Goal: Navigation & Orientation: Understand site structure

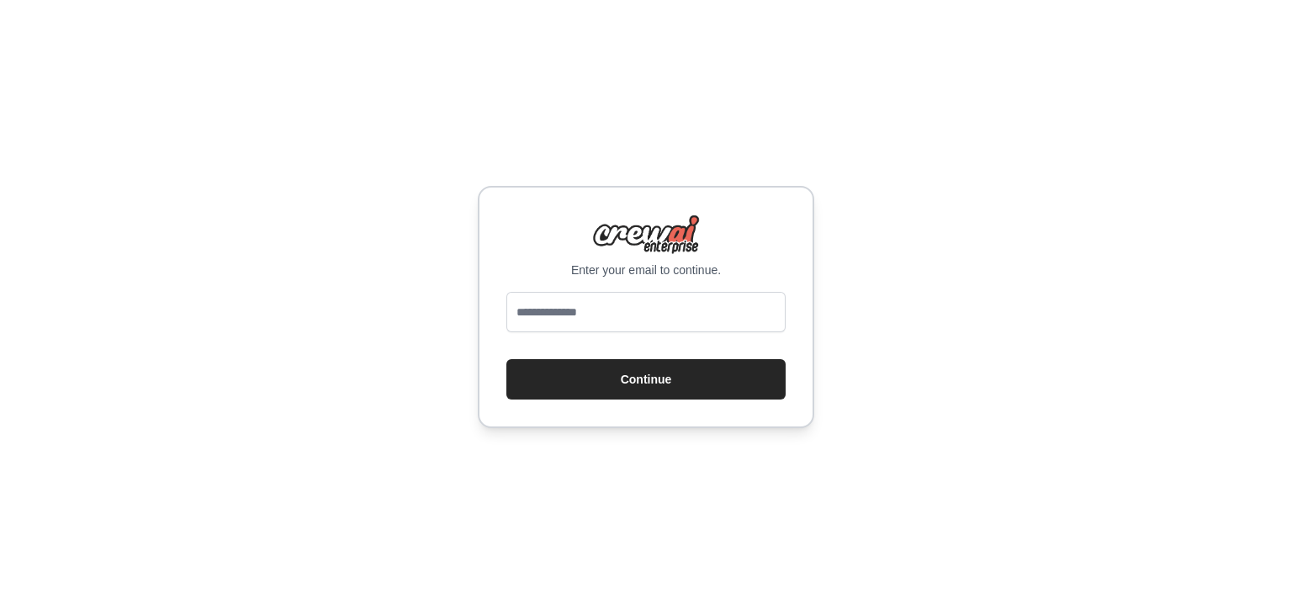
type input "**********"
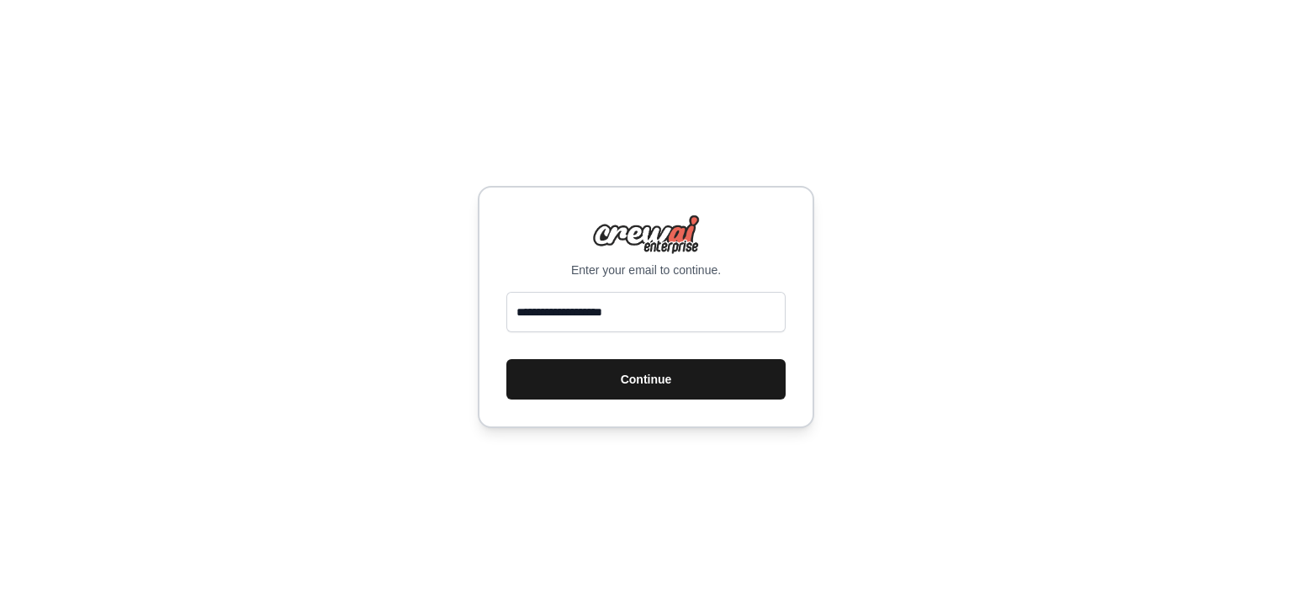
click at [623, 364] on button "Continue" at bounding box center [645, 379] width 279 height 40
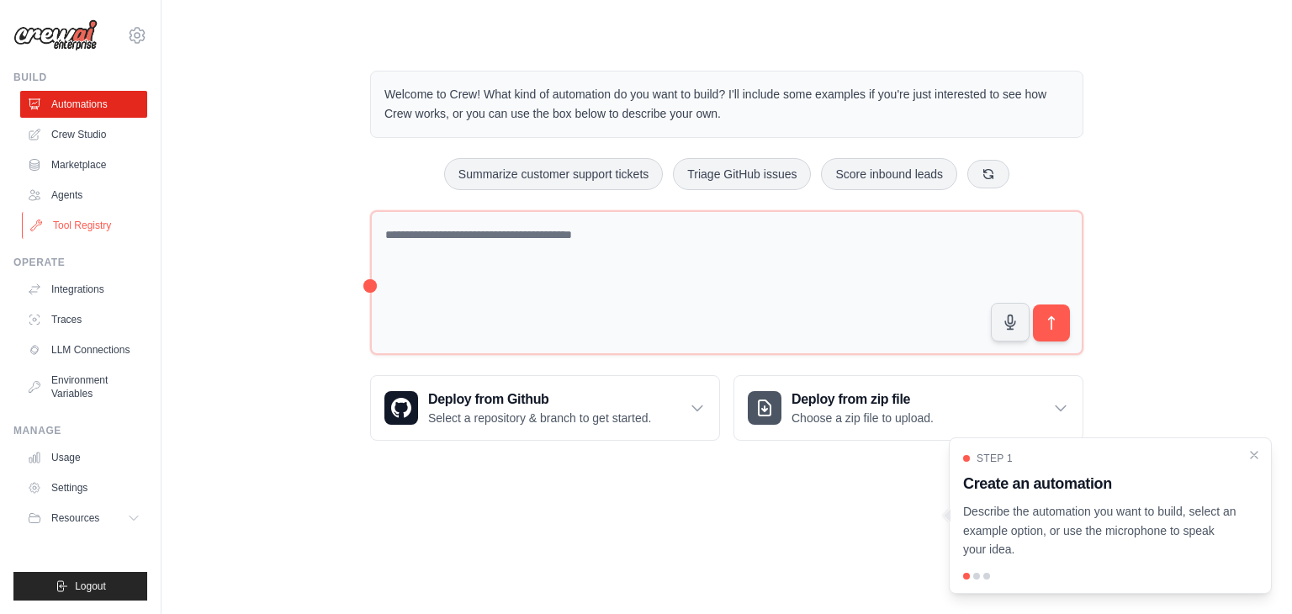
click at [86, 214] on link "Tool Registry" at bounding box center [85, 225] width 127 height 27
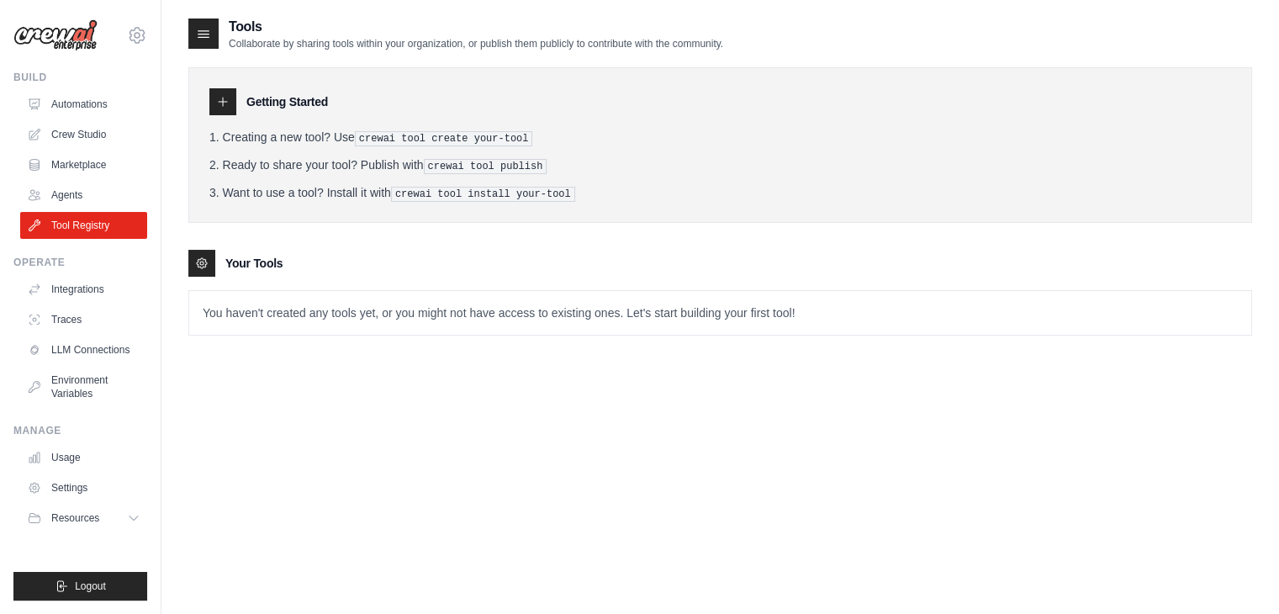
drag, startPoint x: 67, startPoint y: 331, endPoint x: 85, endPoint y: 415, distance: 86.0
drag, startPoint x: 85, startPoint y: 415, endPoint x: 291, endPoint y: 449, distance: 209.0
click at [299, 449] on div "Tools Collaborate by sharing tools within your organization, or publish them pu…" at bounding box center [720, 324] width 1064 height 614
click at [54, 105] on link "Automations" at bounding box center [85, 104] width 127 height 27
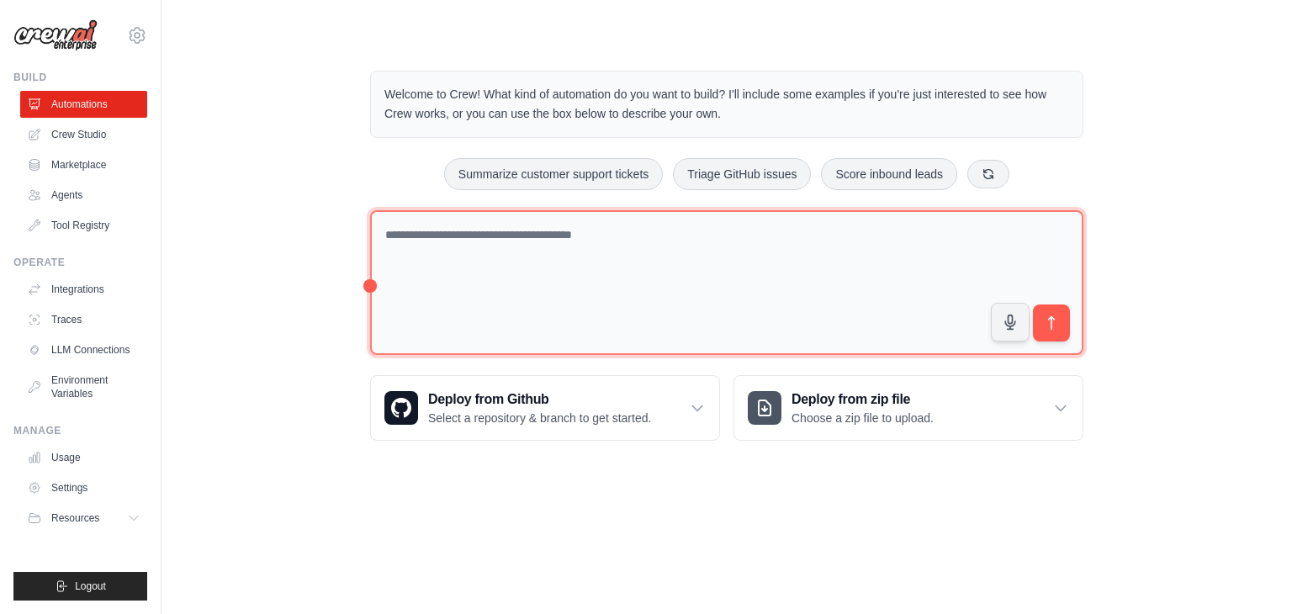
click at [491, 233] on textarea at bounding box center [726, 283] width 713 height 146
click at [743, 273] on textarea at bounding box center [726, 283] width 713 height 146
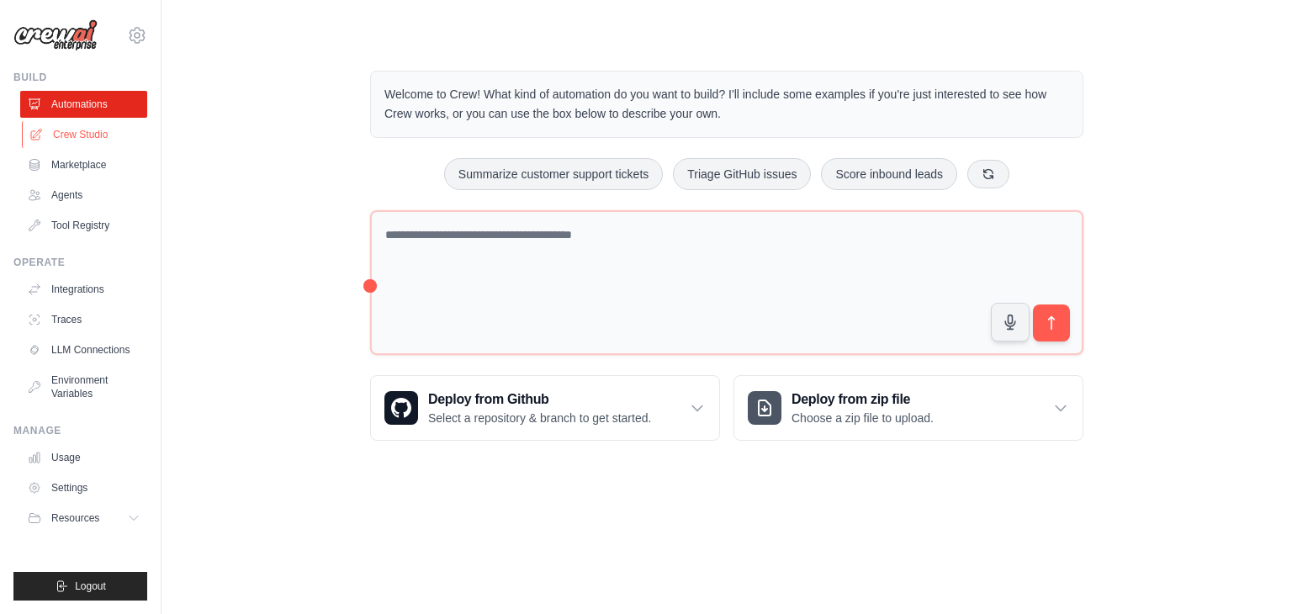
click at [98, 124] on link "Crew Studio" at bounding box center [85, 134] width 127 height 27
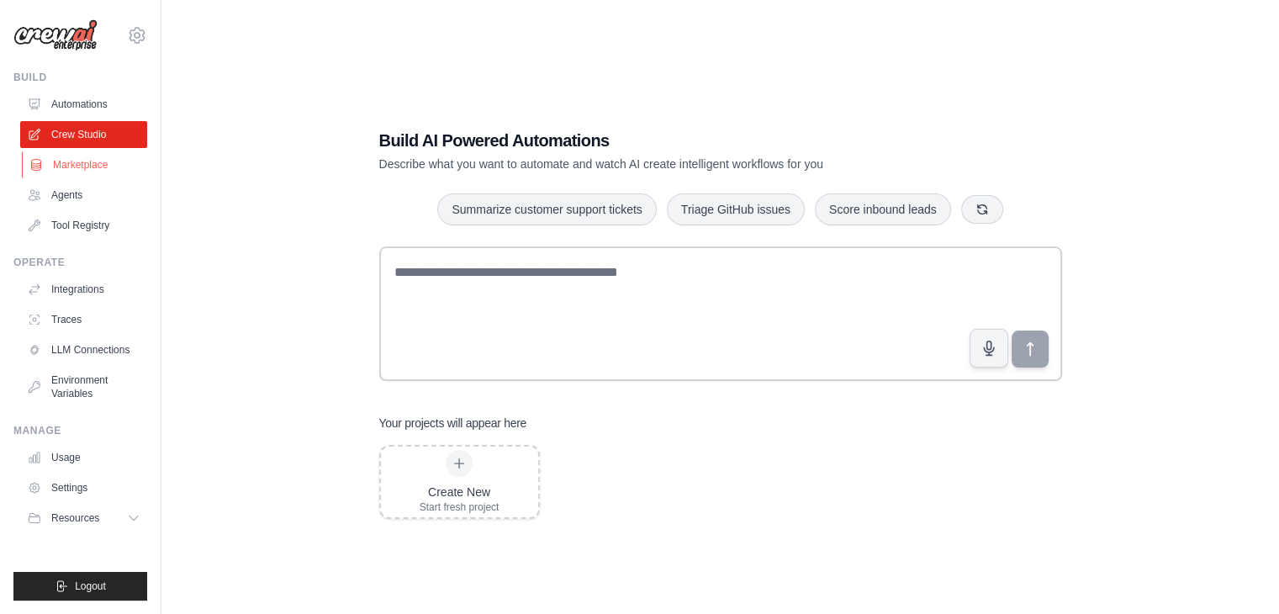
click at [78, 177] on link "Marketplace" at bounding box center [85, 164] width 127 height 27
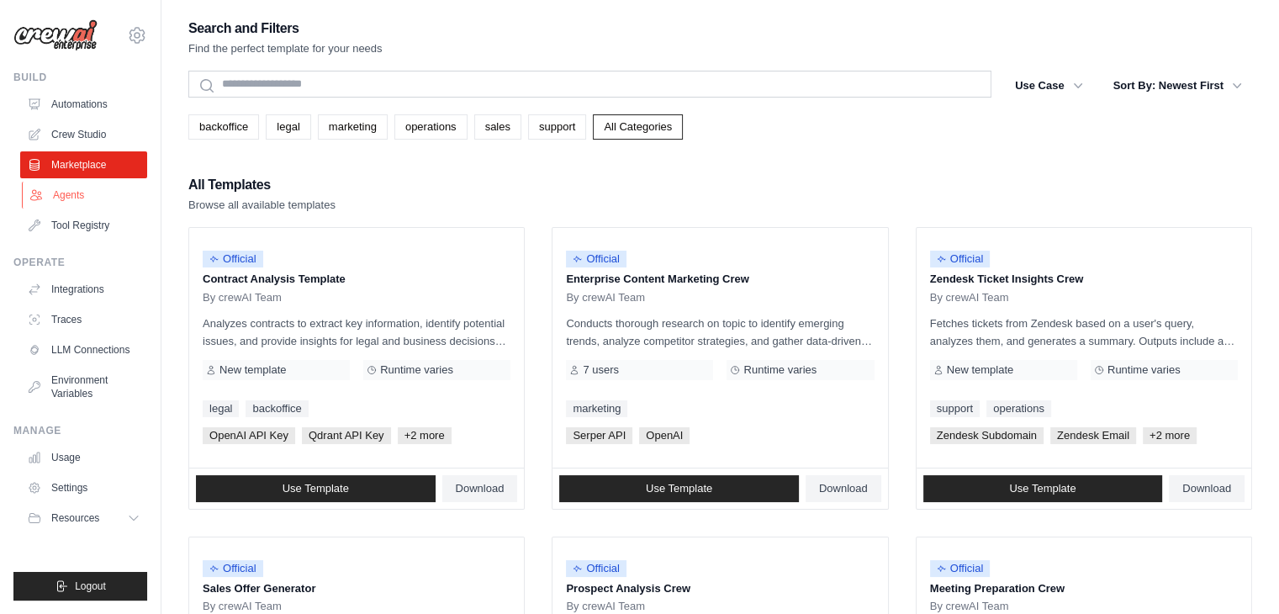
click at [92, 203] on link "Agents" at bounding box center [85, 195] width 127 height 27
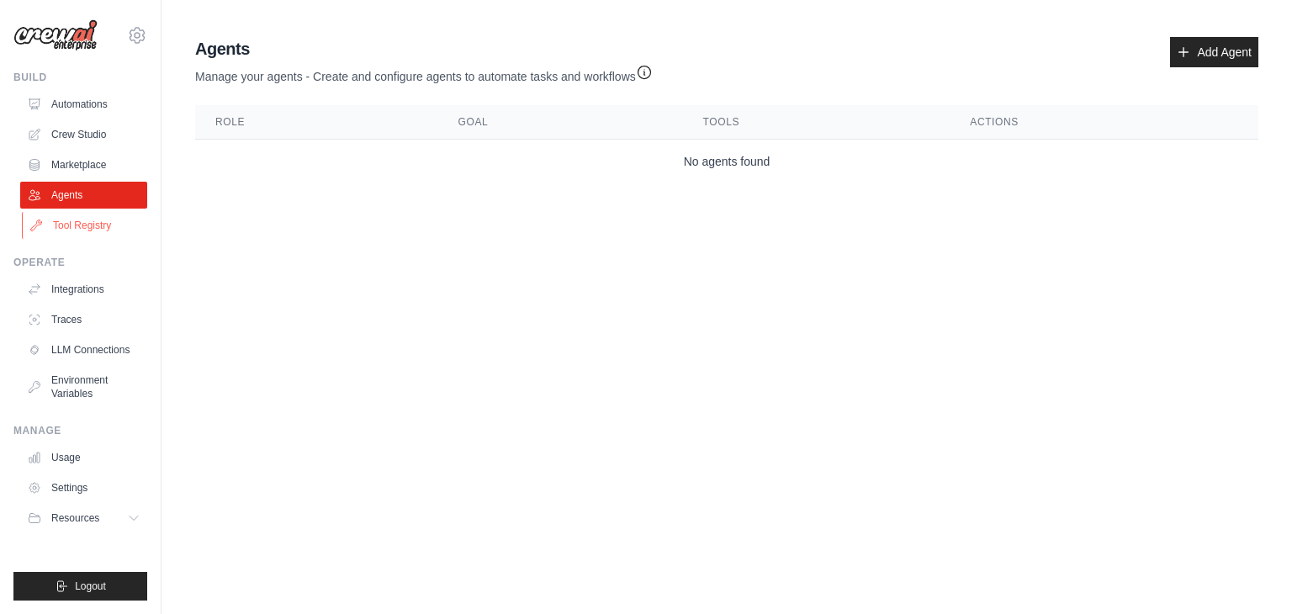
click at [71, 235] on link "Tool Registry" at bounding box center [85, 225] width 127 height 27
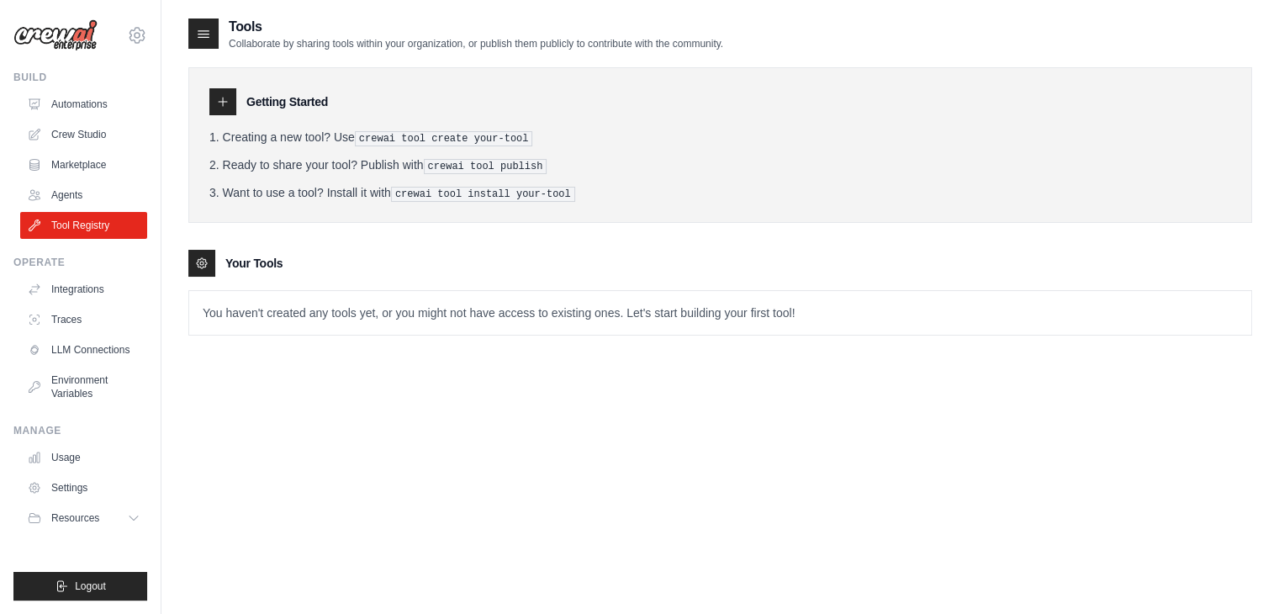
click at [209, 32] on icon at bounding box center [203, 33] width 17 height 17
click at [205, 32] on icon at bounding box center [203, 33] width 17 height 17
